Goal: Transaction & Acquisition: Purchase product/service

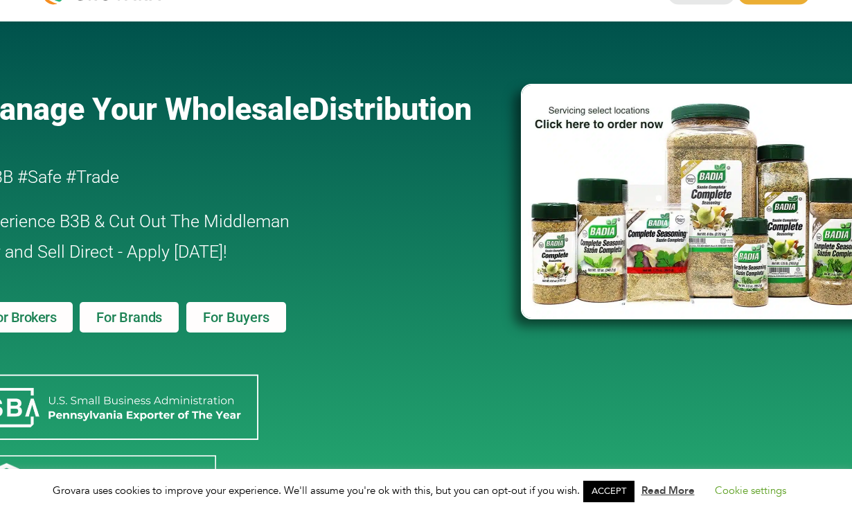
click at [240, 316] on span "For Buyers" at bounding box center [236, 317] width 66 height 14
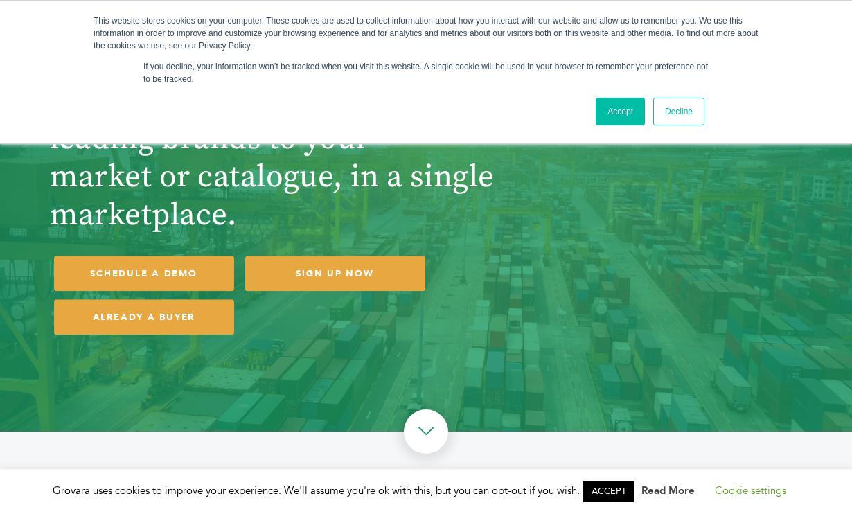
click at [696, 109] on link "Decline" at bounding box center [678, 112] width 51 height 28
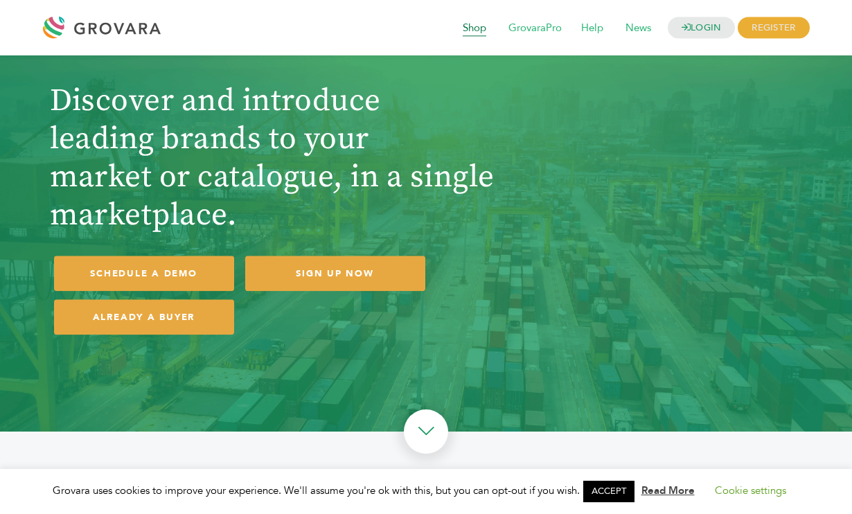
click at [466, 26] on span "Shop" at bounding box center [474, 28] width 43 height 26
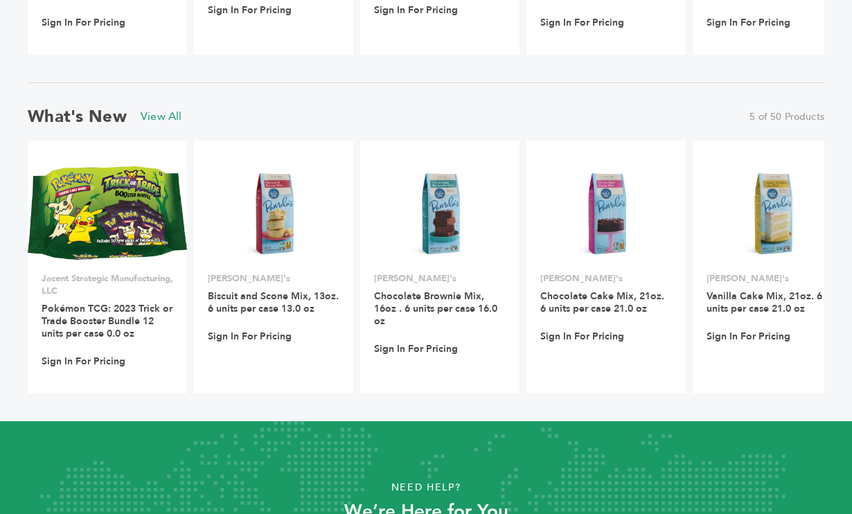
scroll to position [1269, 0]
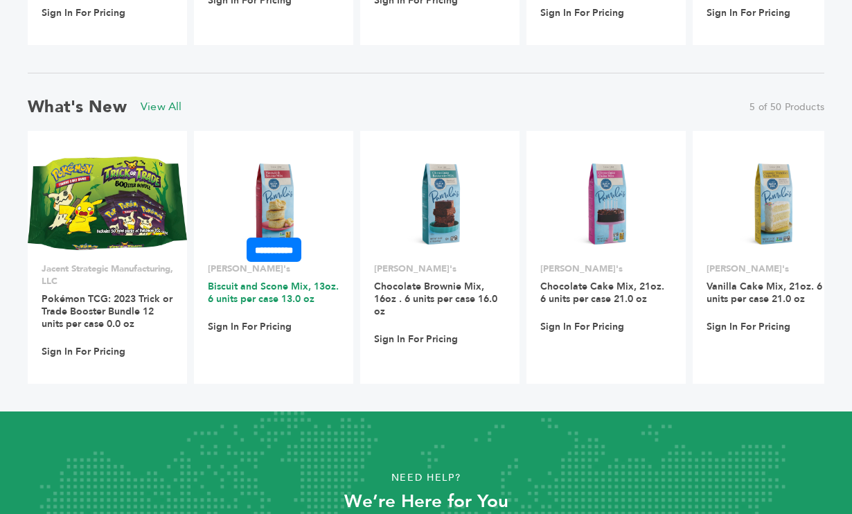
click at [303, 303] on link "Biscuit and Scone Mix, 13oz. 6 units per case 13.0 oz" at bounding box center [273, 293] width 131 height 26
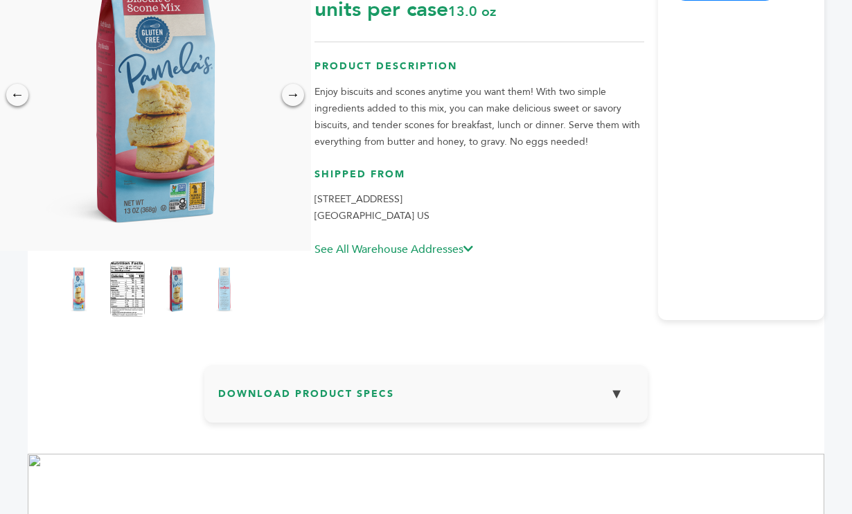
scroll to position [229, 0]
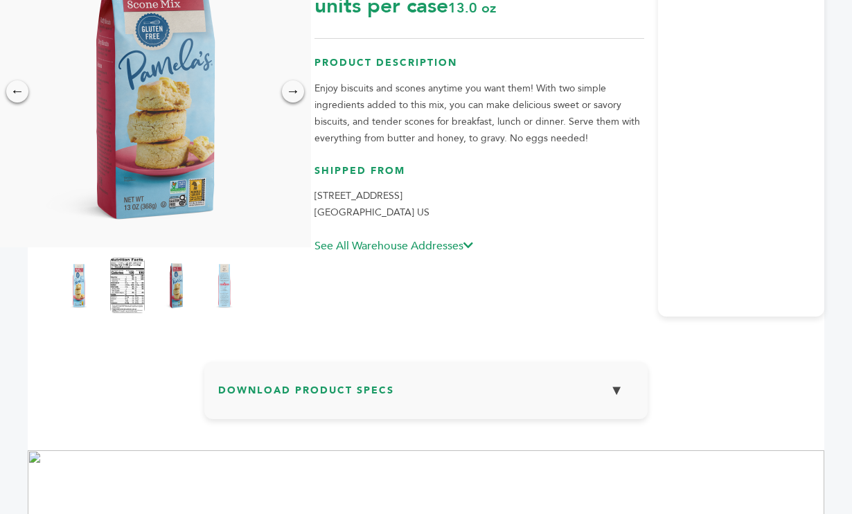
click at [420, 253] on link "See All Warehouse Addresses" at bounding box center [393, 245] width 159 height 15
click at [465, 247] on link "See All Warehouse Addresses" at bounding box center [393, 245] width 159 height 15
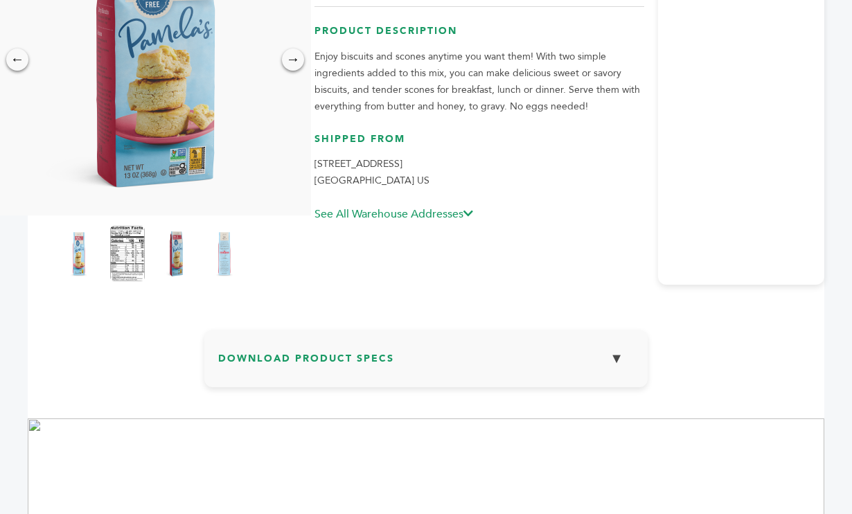
click at [472, 210] on icon at bounding box center [468, 213] width 10 height 11
click at [471, 375] on h3 "Download Product Specs ▼" at bounding box center [425, 363] width 415 height 40
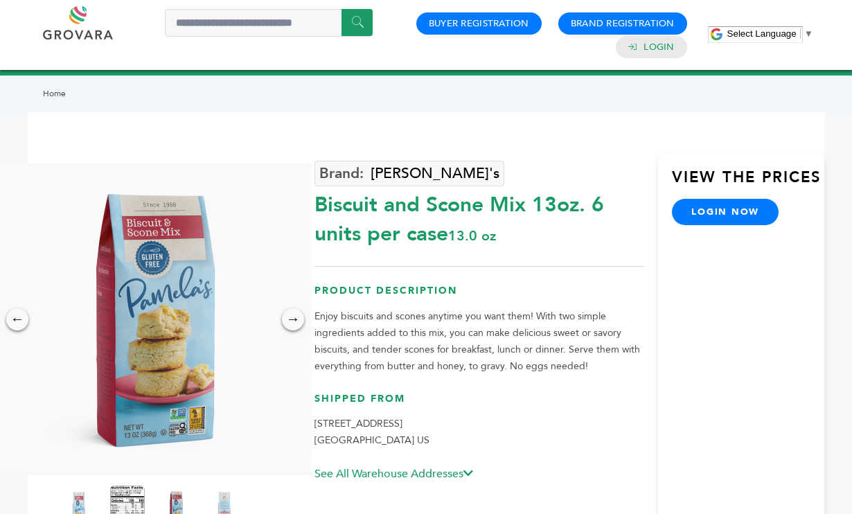
scroll to position [0, 0]
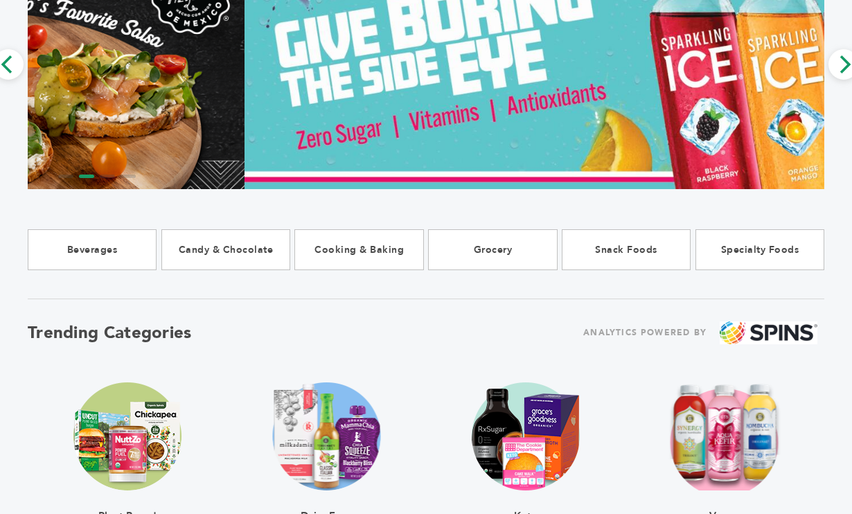
scroll to position [180, 0]
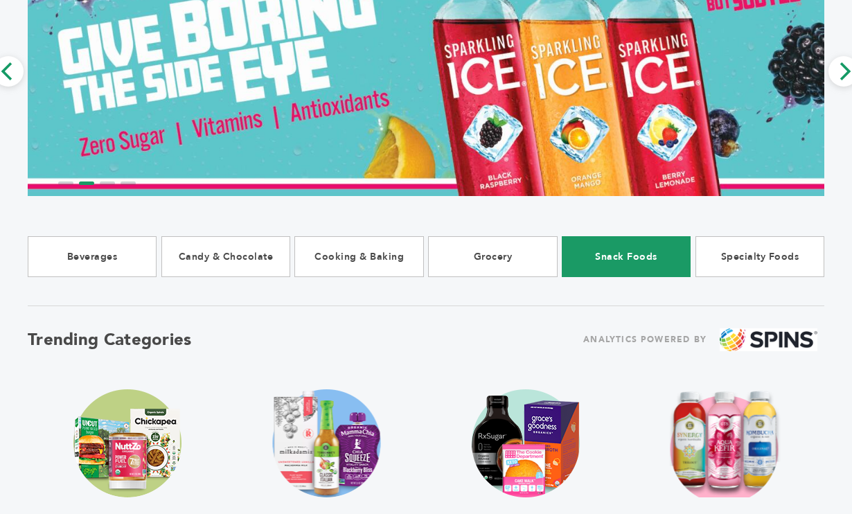
click at [622, 262] on link "Snack Foods" at bounding box center [626, 256] width 129 height 41
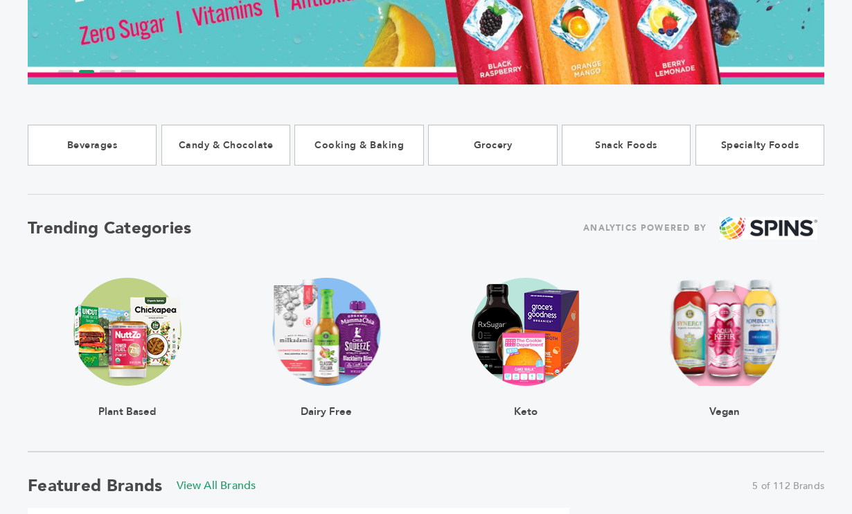
scroll to position [294, 0]
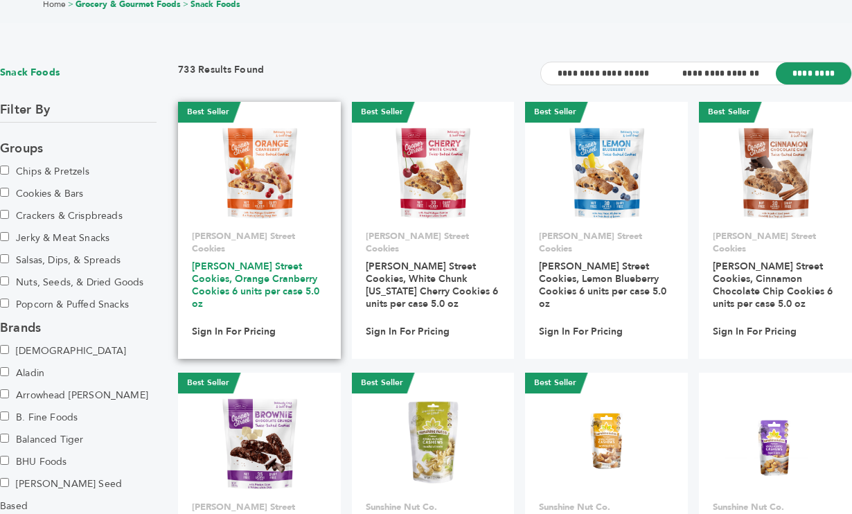
scroll to position [89, 0]
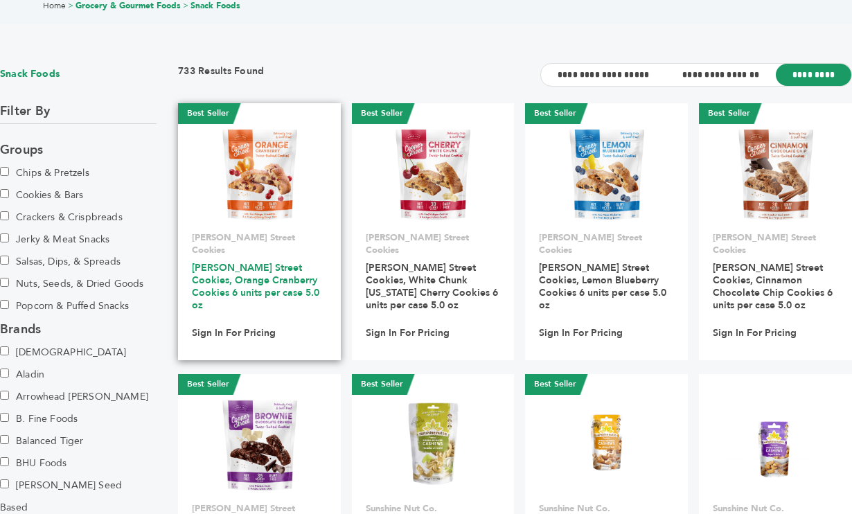
click at [247, 264] on link "[PERSON_NAME] Street Cookies, Orange Cranberry Cookies 6 units per case 5.0 oz" at bounding box center [255, 286] width 127 height 51
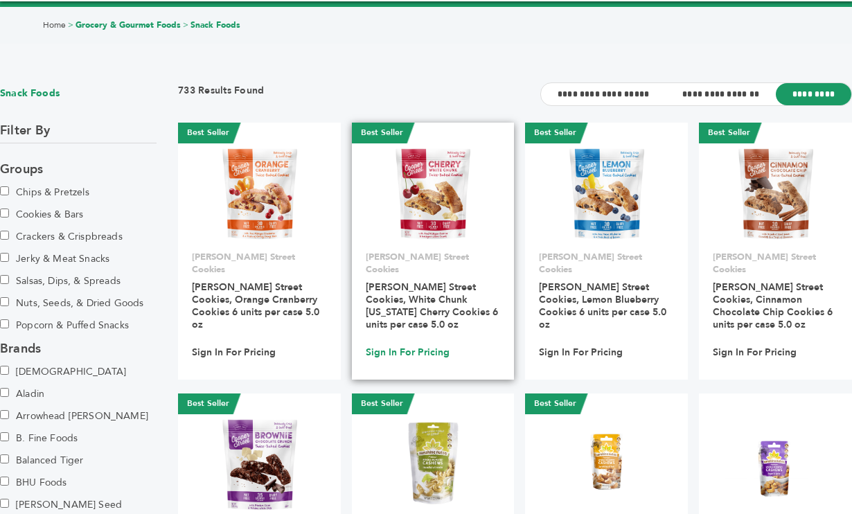
scroll to position [0, 0]
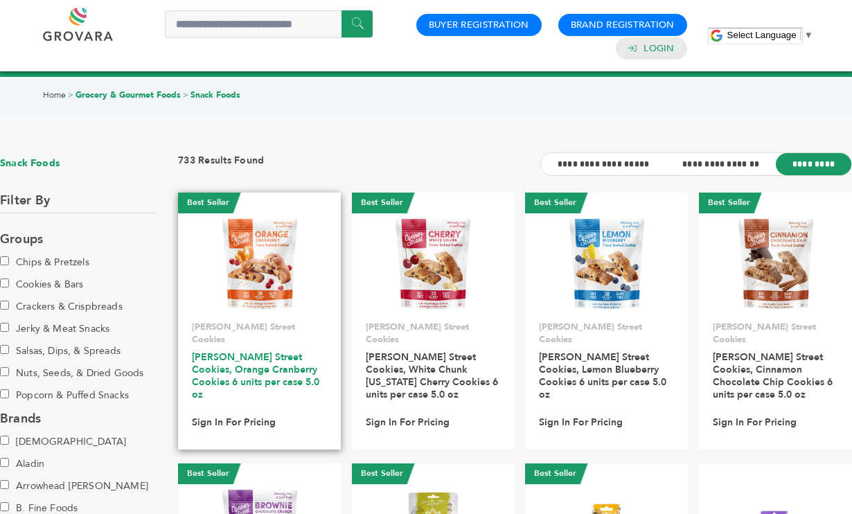
click at [238, 358] on link "[PERSON_NAME] Street Cookies, Orange Cranberry Cookies 6 units per case 5.0 oz" at bounding box center [255, 375] width 127 height 51
click at [268, 269] on img at bounding box center [259, 262] width 81 height 100
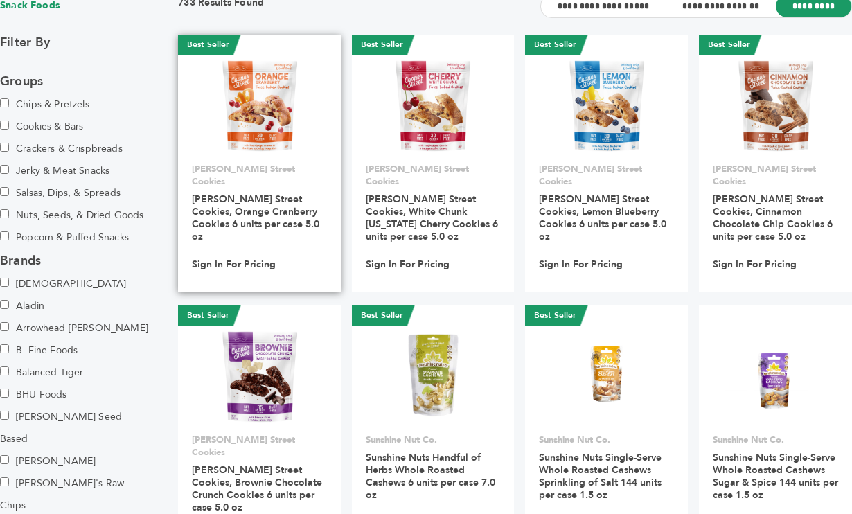
scroll to position [161, 0]
